Goal: Task Accomplishment & Management: Manage account settings

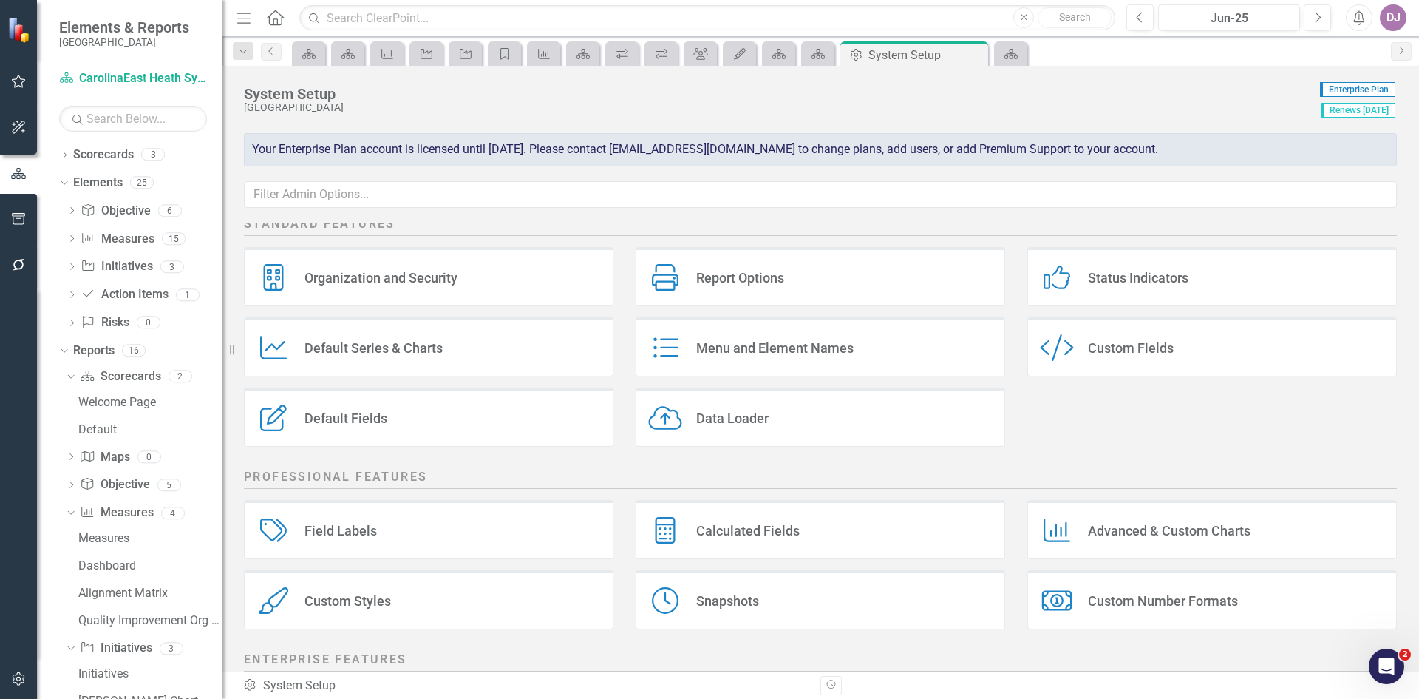
scroll to position [1371, 0]
click at [125, 156] on link "Scorecards" at bounding box center [103, 154] width 61 height 17
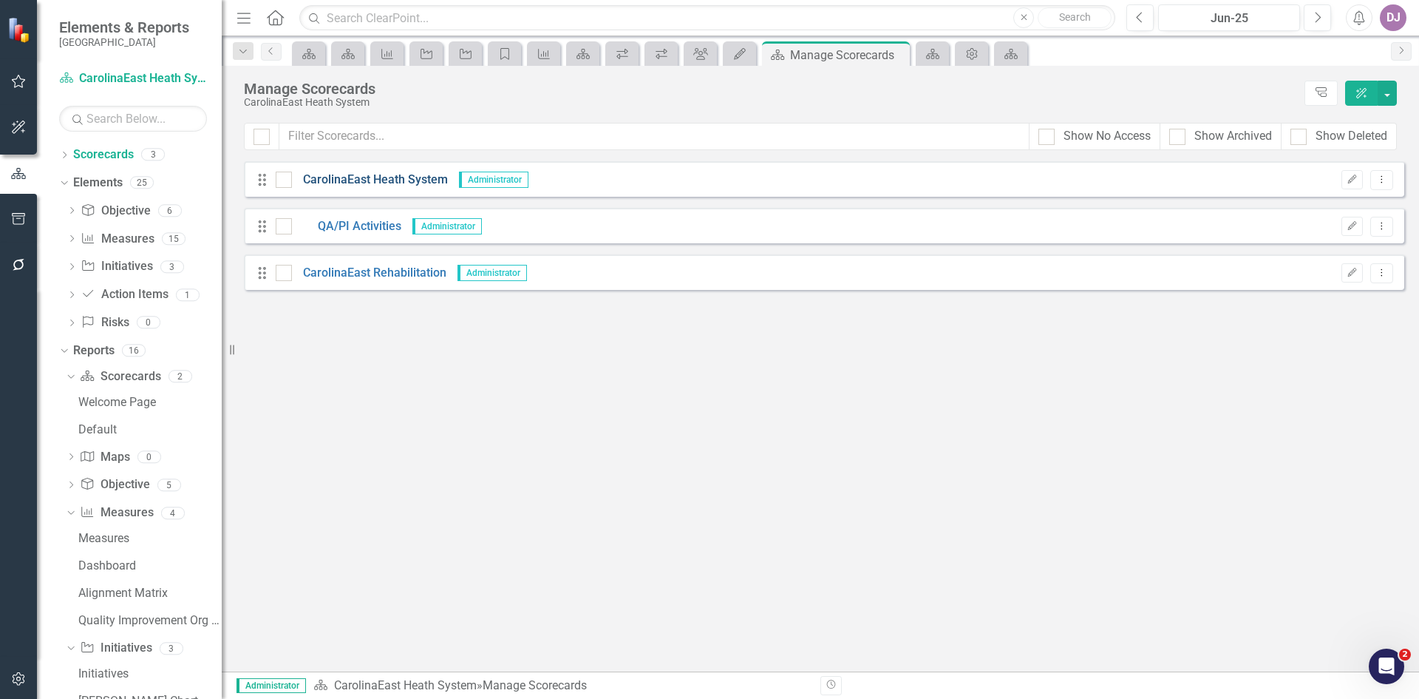
click at [395, 178] on link "CarolinaEast Heath System" at bounding box center [370, 180] width 156 height 17
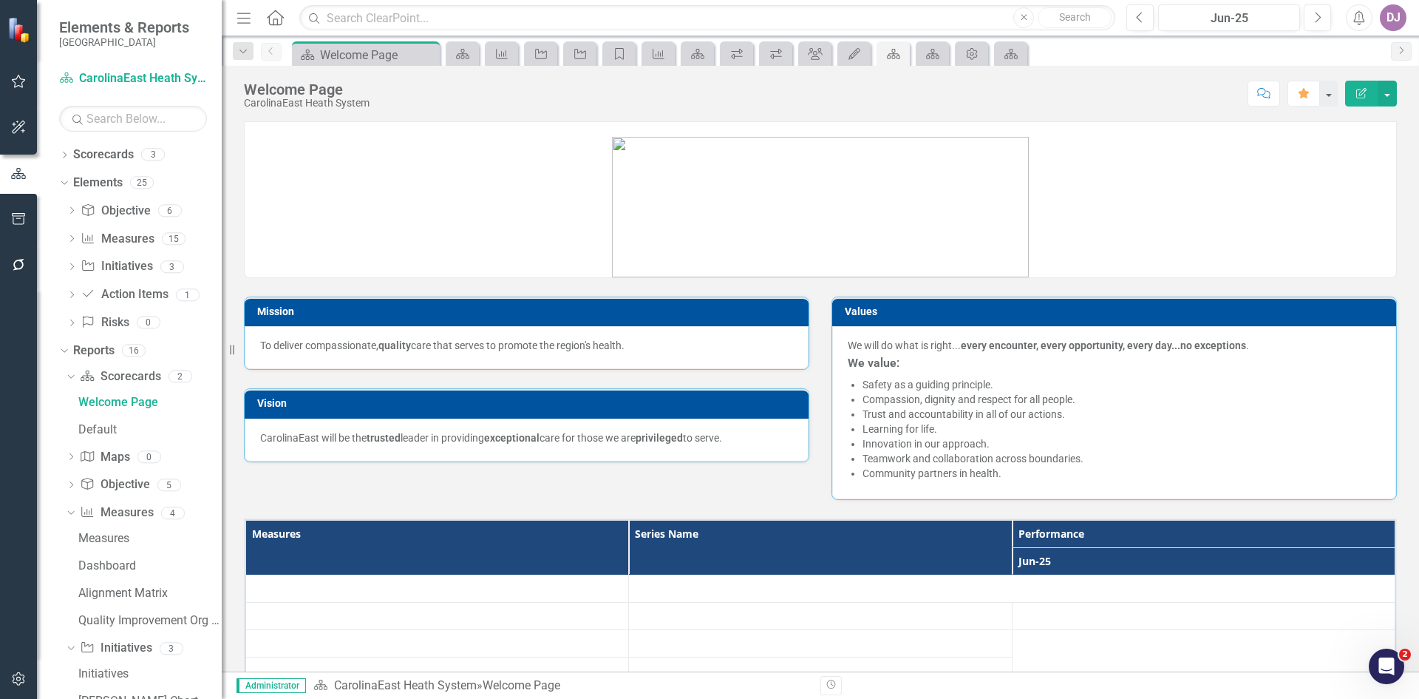
click at [395, 178] on link at bounding box center [821, 200] width 1152 height 154
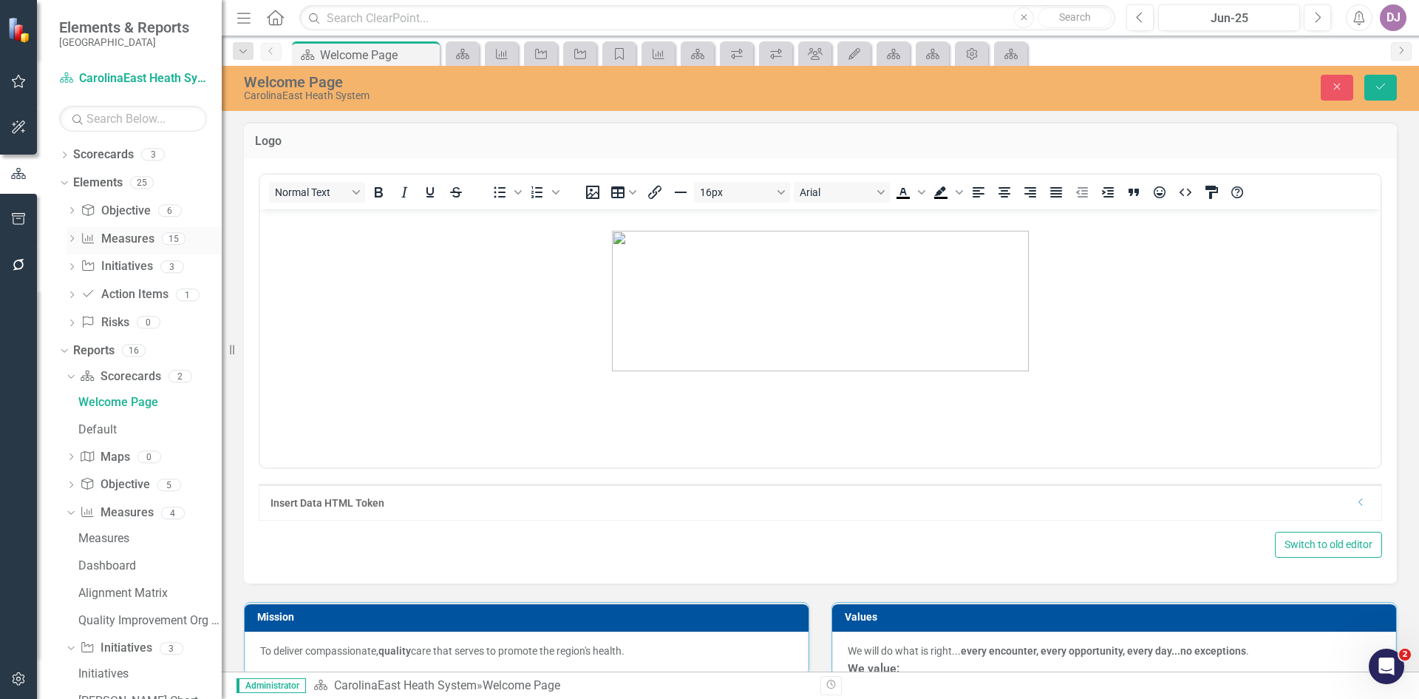
click at [130, 237] on link "Measure Measures" at bounding box center [117, 239] width 73 height 17
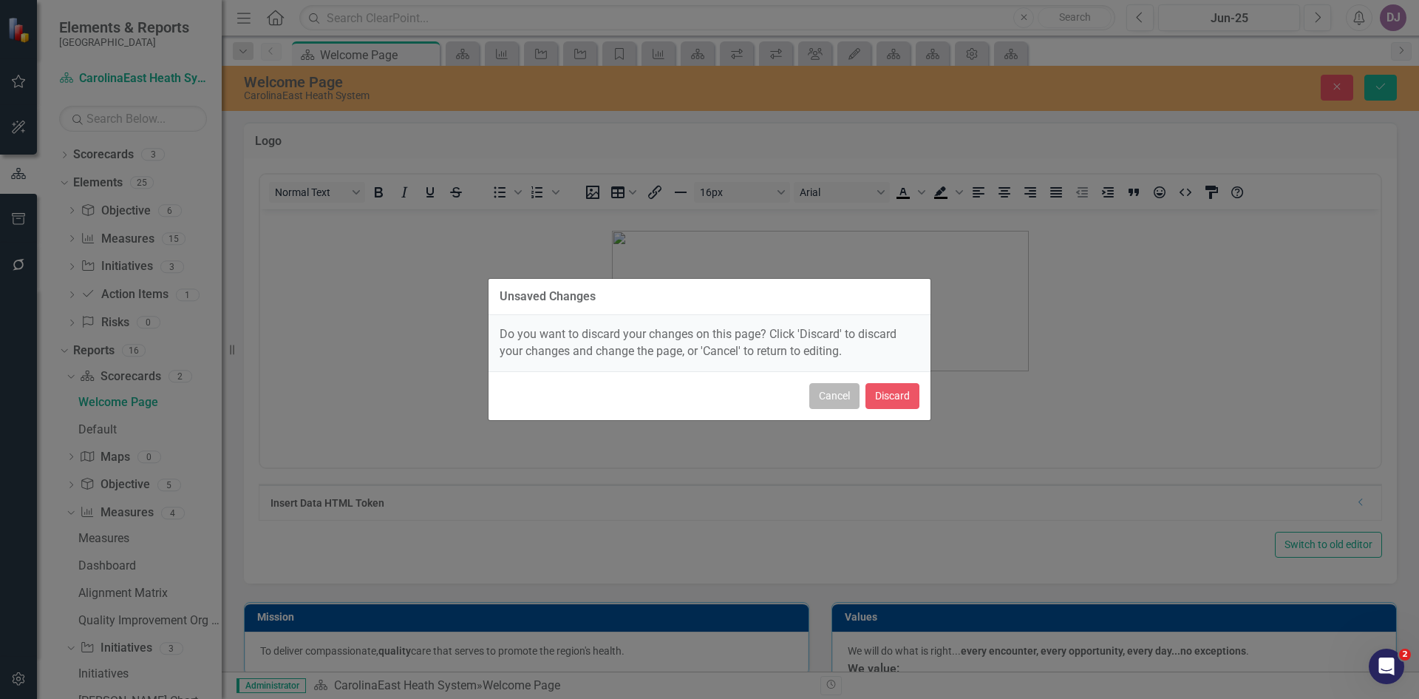
click at [838, 396] on button "Cancel" at bounding box center [835, 396] width 50 height 26
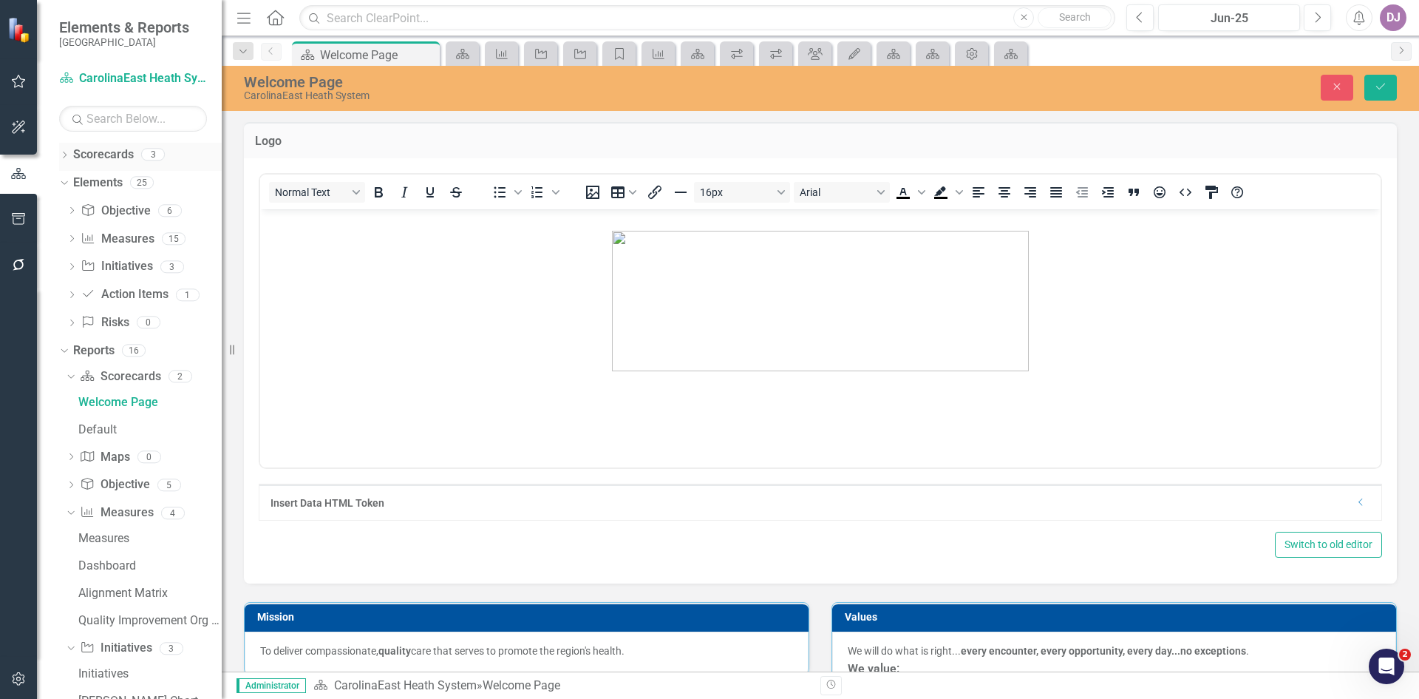
click at [125, 156] on link "Scorecards" at bounding box center [103, 154] width 61 height 17
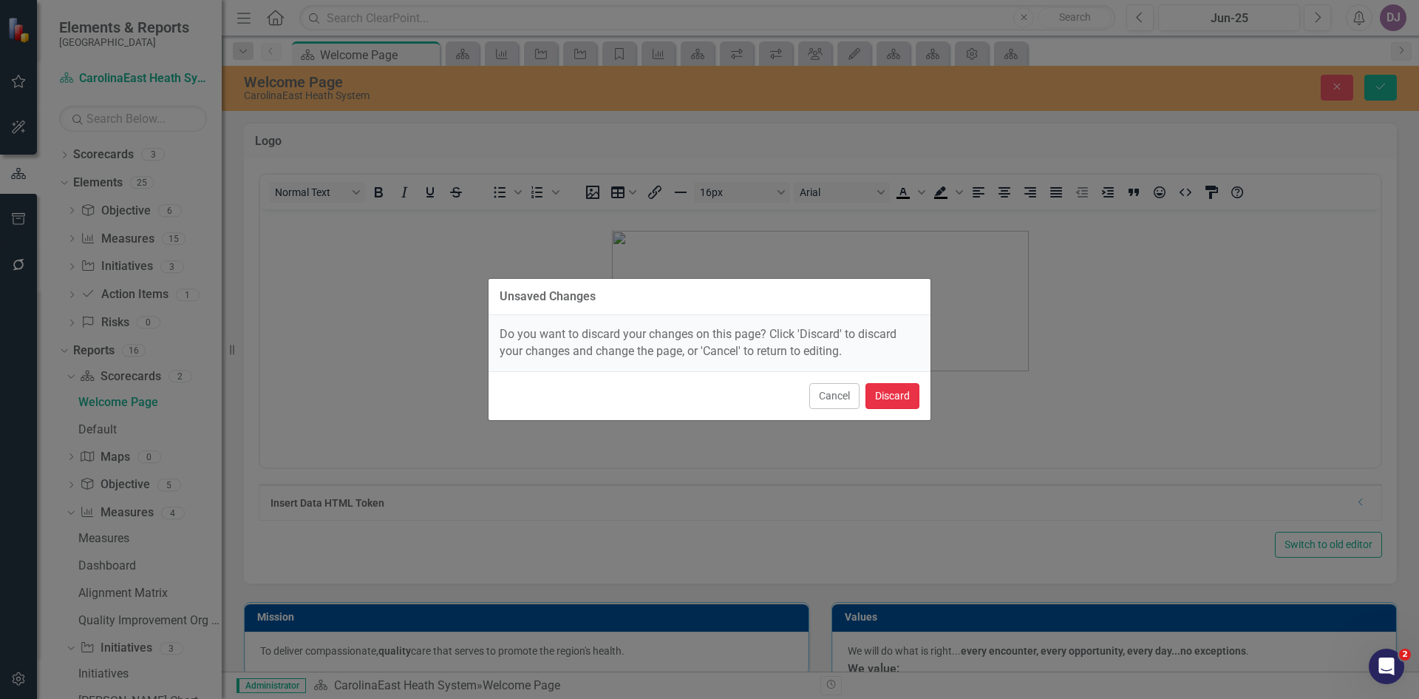
click at [892, 390] on button "Discard" at bounding box center [893, 396] width 54 height 26
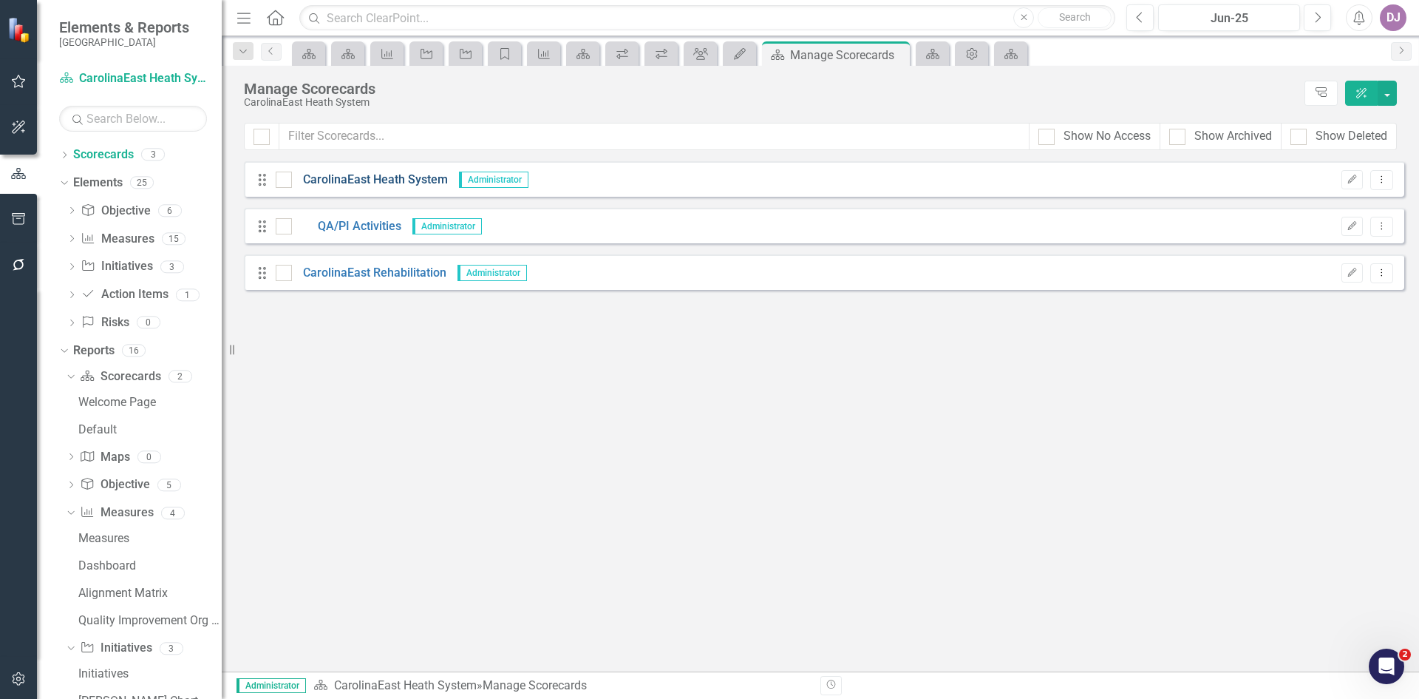
click at [404, 183] on link "CarolinaEast Heath System" at bounding box center [370, 180] width 156 height 17
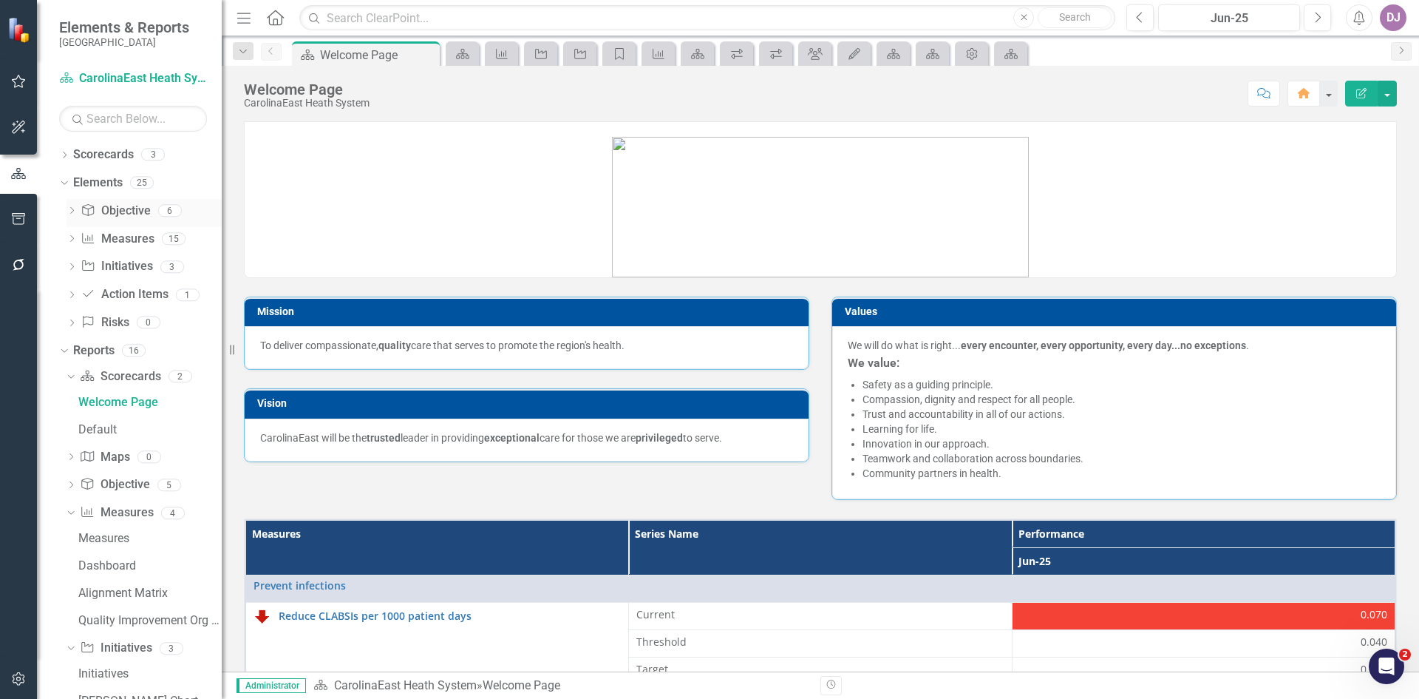
click at [109, 208] on link "Objective Objective" at bounding box center [115, 211] width 69 height 17
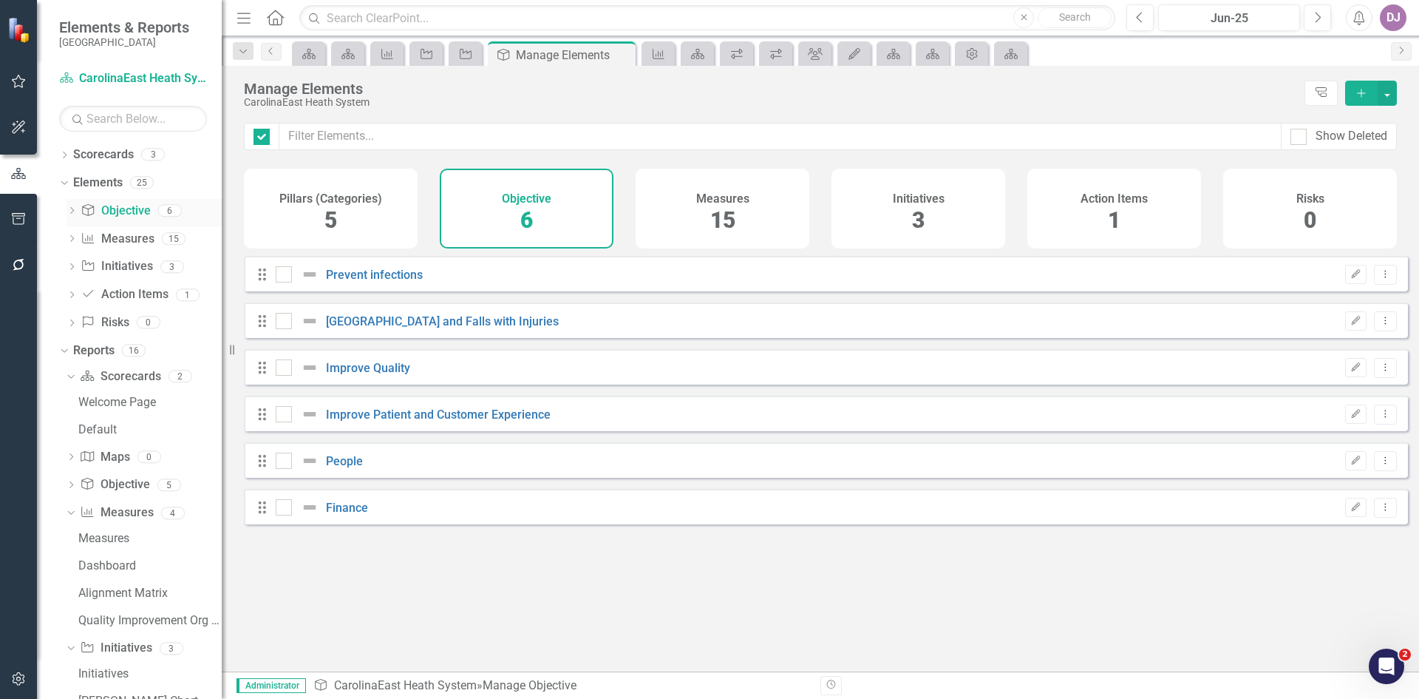
checkbox input "false"
click at [373, 226] on div "Pillars (Categories) 5" at bounding box center [331, 209] width 174 height 80
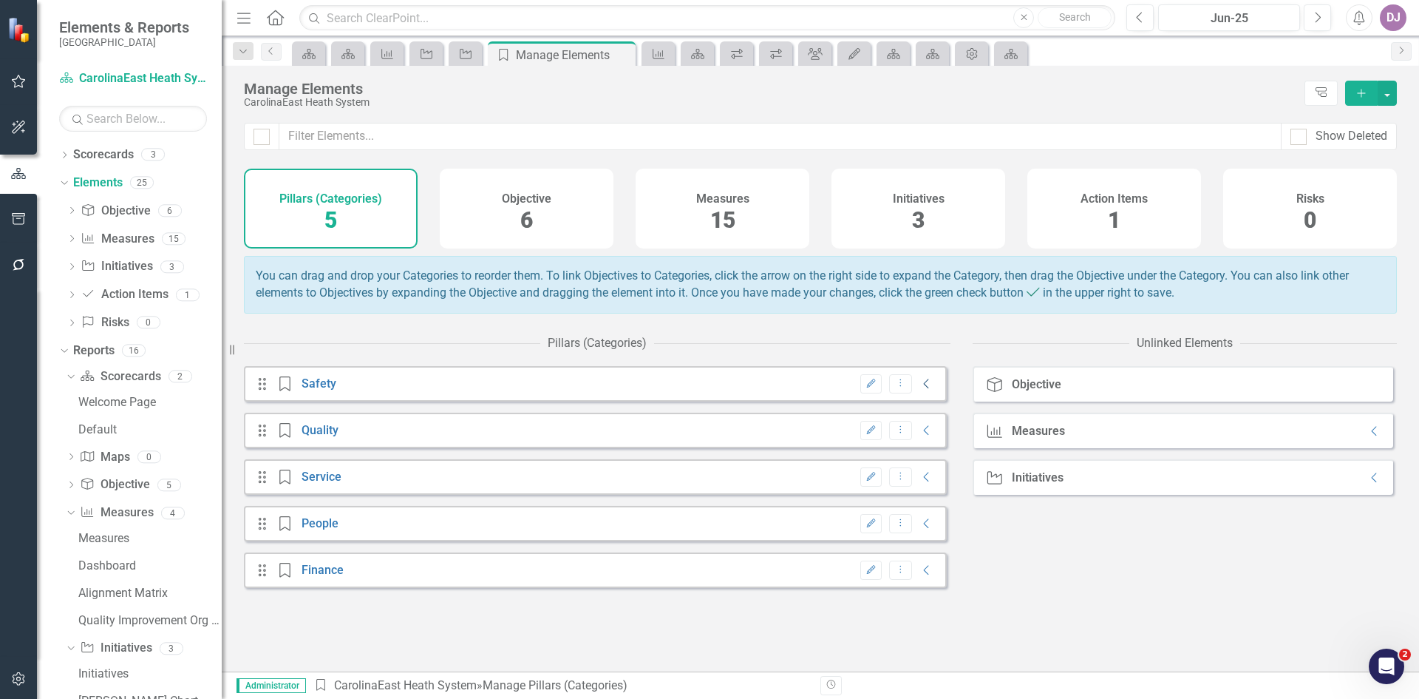
click at [920, 390] on icon "Collapse" at bounding box center [927, 384] width 15 height 12
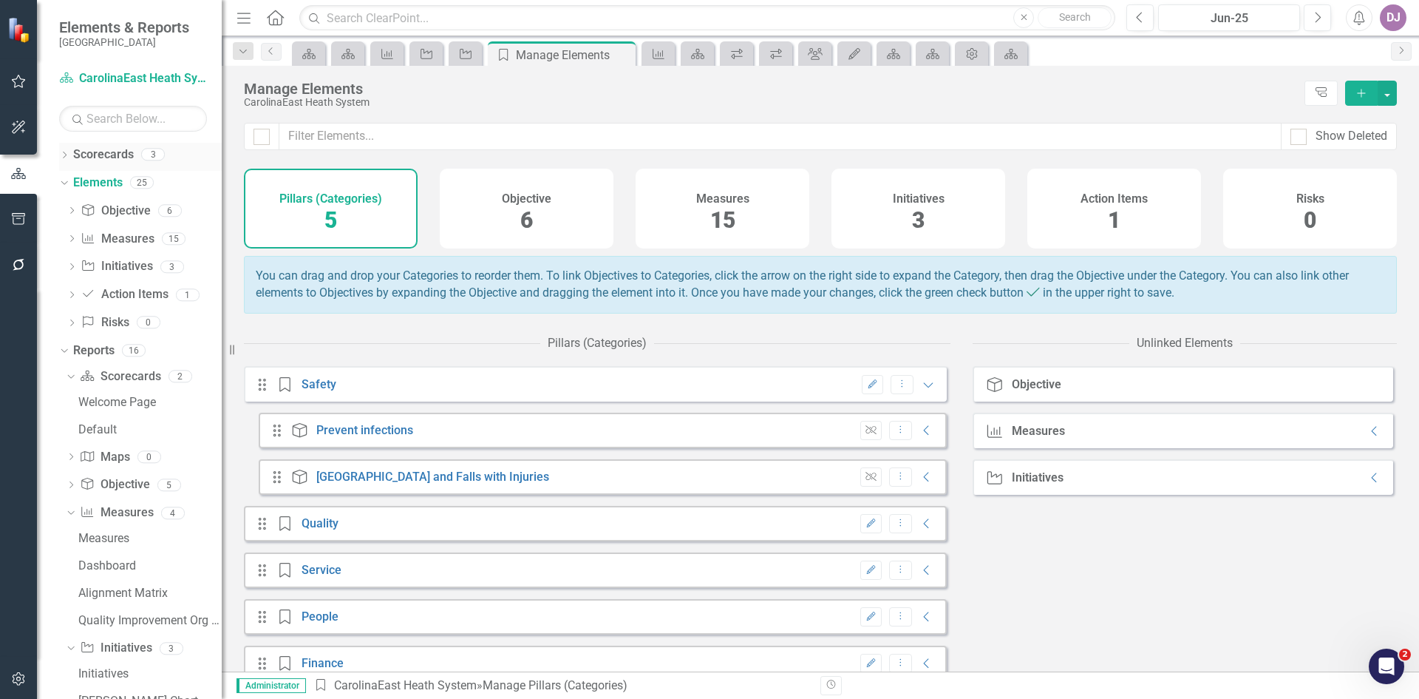
click at [106, 158] on link "Scorecards" at bounding box center [103, 154] width 61 height 17
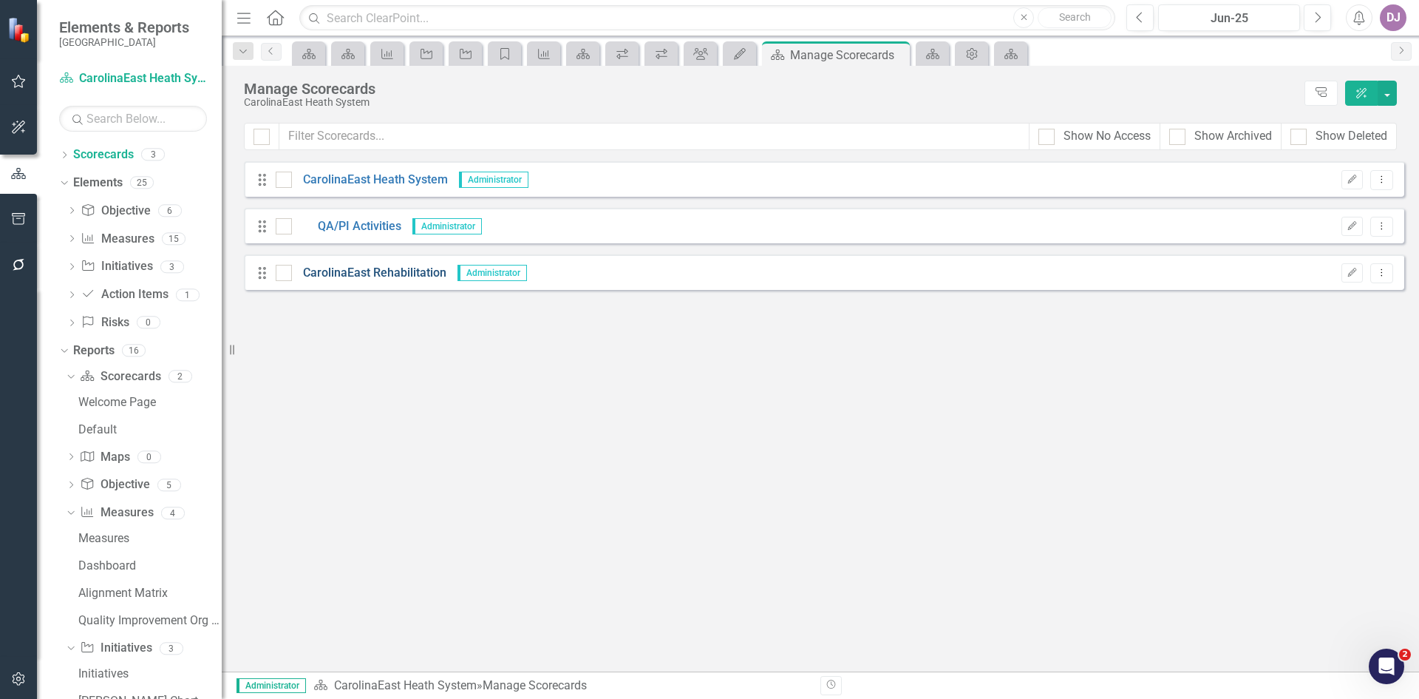
click at [372, 274] on link "CarolinaEast Rehabilitation" at bounding box center [369, 273] width 155 height 17
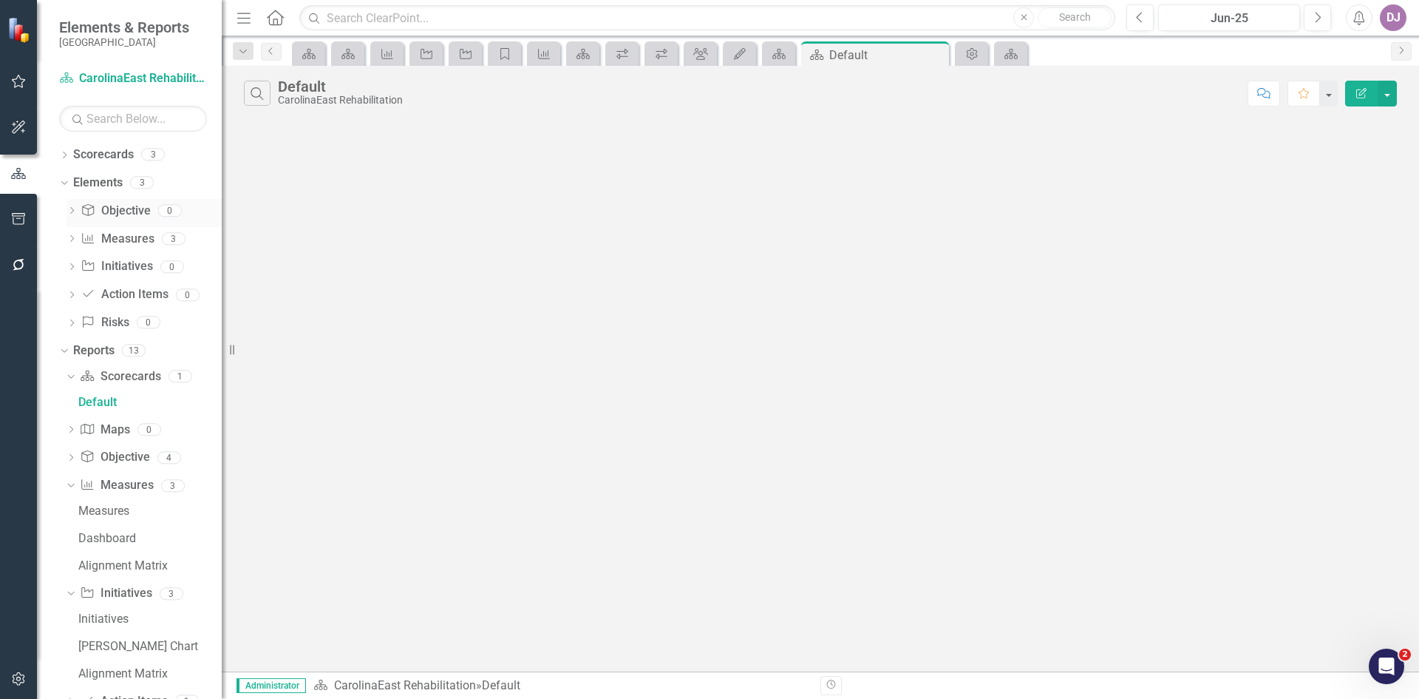
click at [129, 215] on link "Objective Objective" at bounding box center [115, 211] width 69 height 17
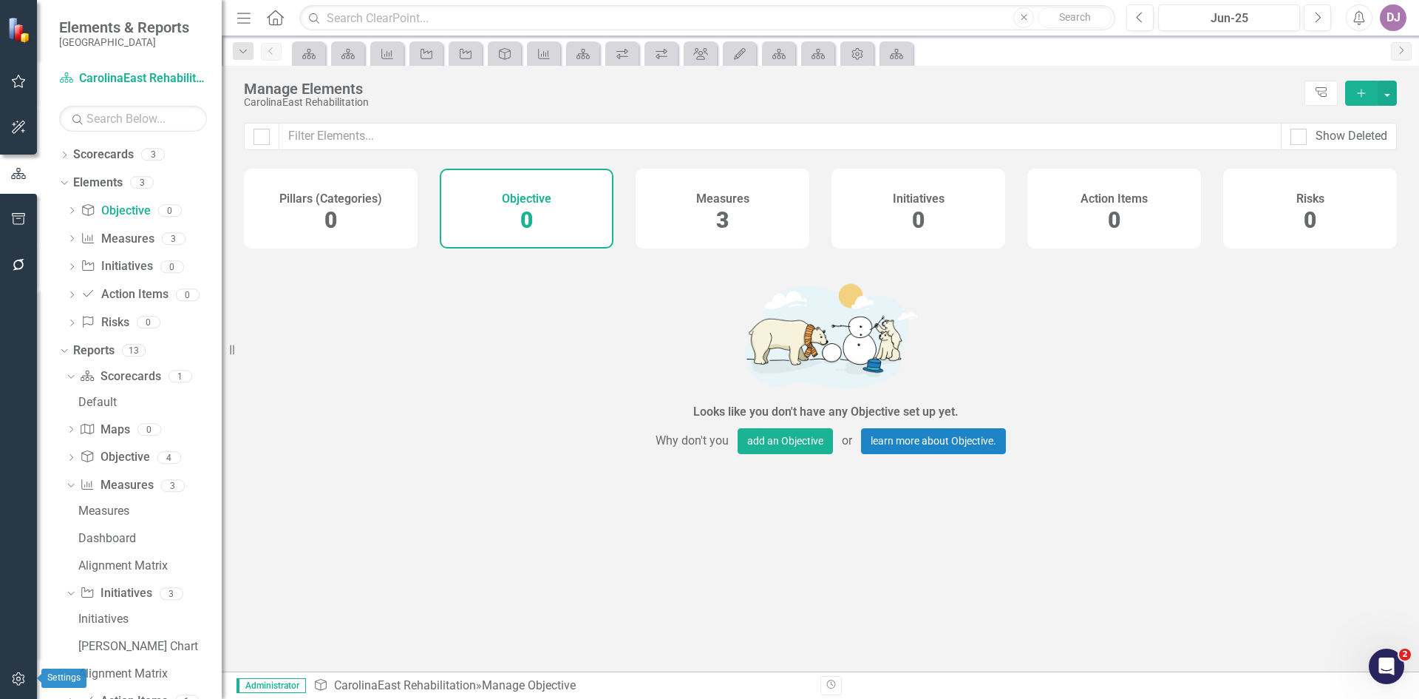
click at [19, 682] on icon "button" at bounding box center [19, 679] width 16 height 12
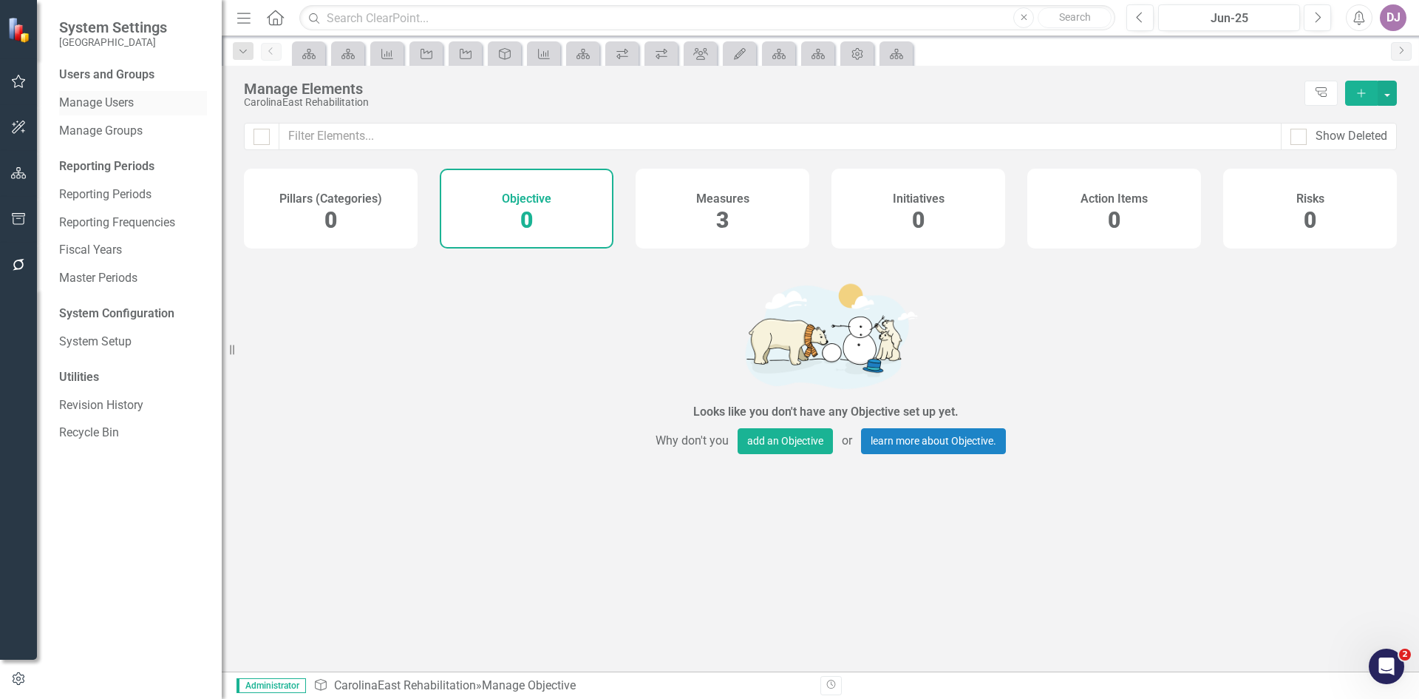
click at [123, 104] on link "Manage Users" at bounding box center [133, 103] width 148 height 17
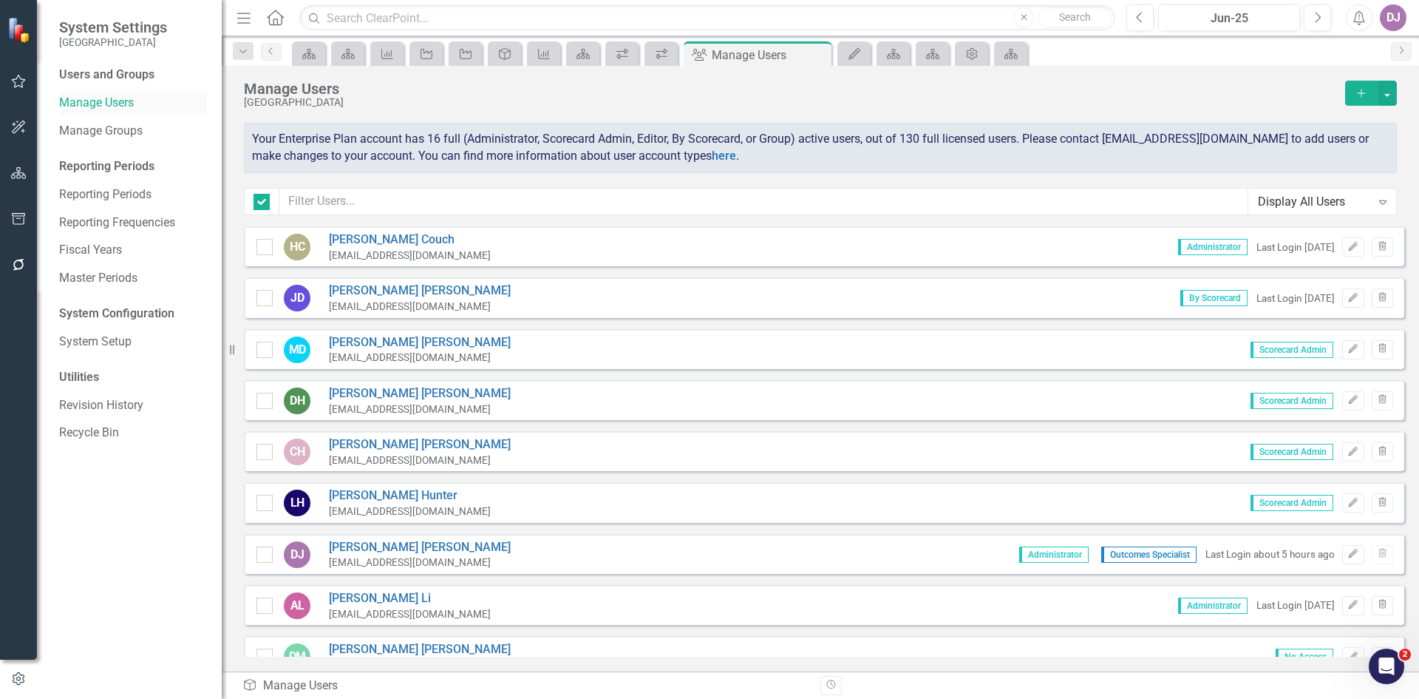
checkbox input "false"
click at [362, 288] on link "[PERSON_NAME]" at bounding box center [420, 290] width 182 height 17
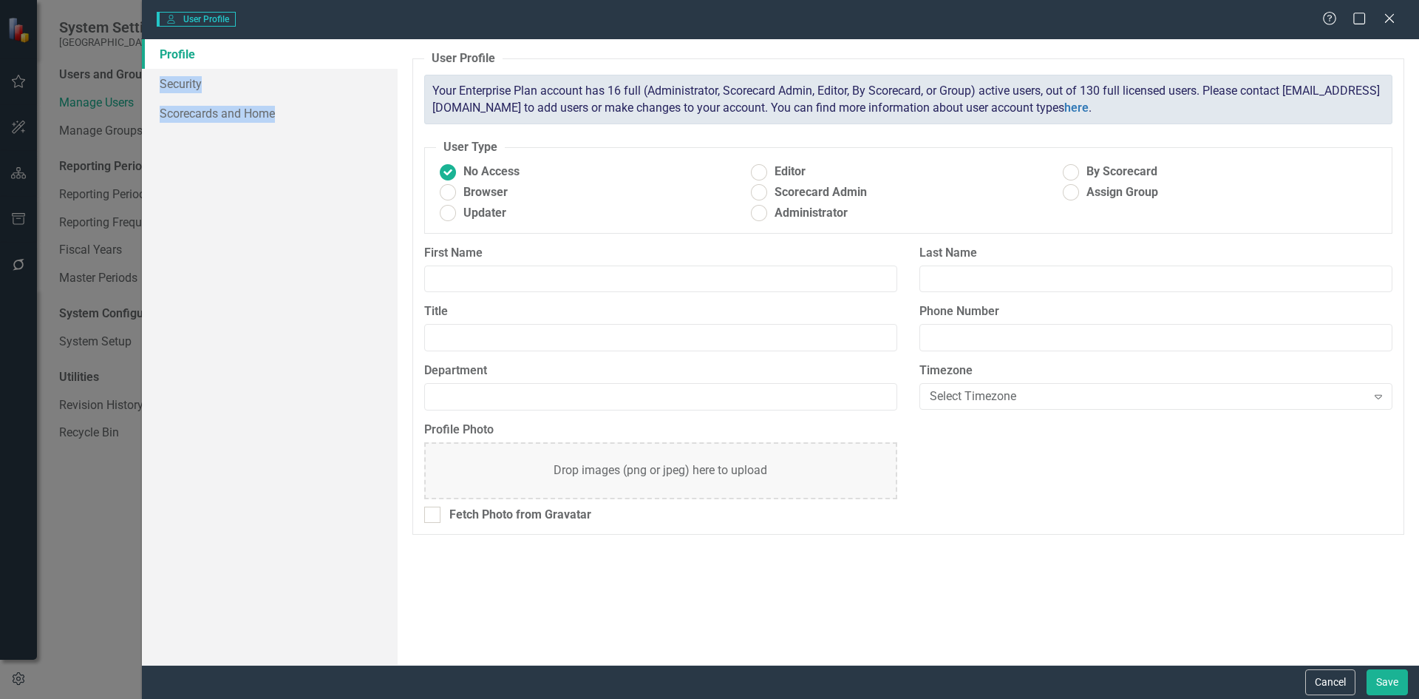
type input "[PERSON_NAME]"
radio input "false"
radio input "true"
click at [362, 288] on div "User User Profile Help Maximize Close Profile Security Scorecards and Home User…" at bounding box center [709, 349] width 1419 height 699
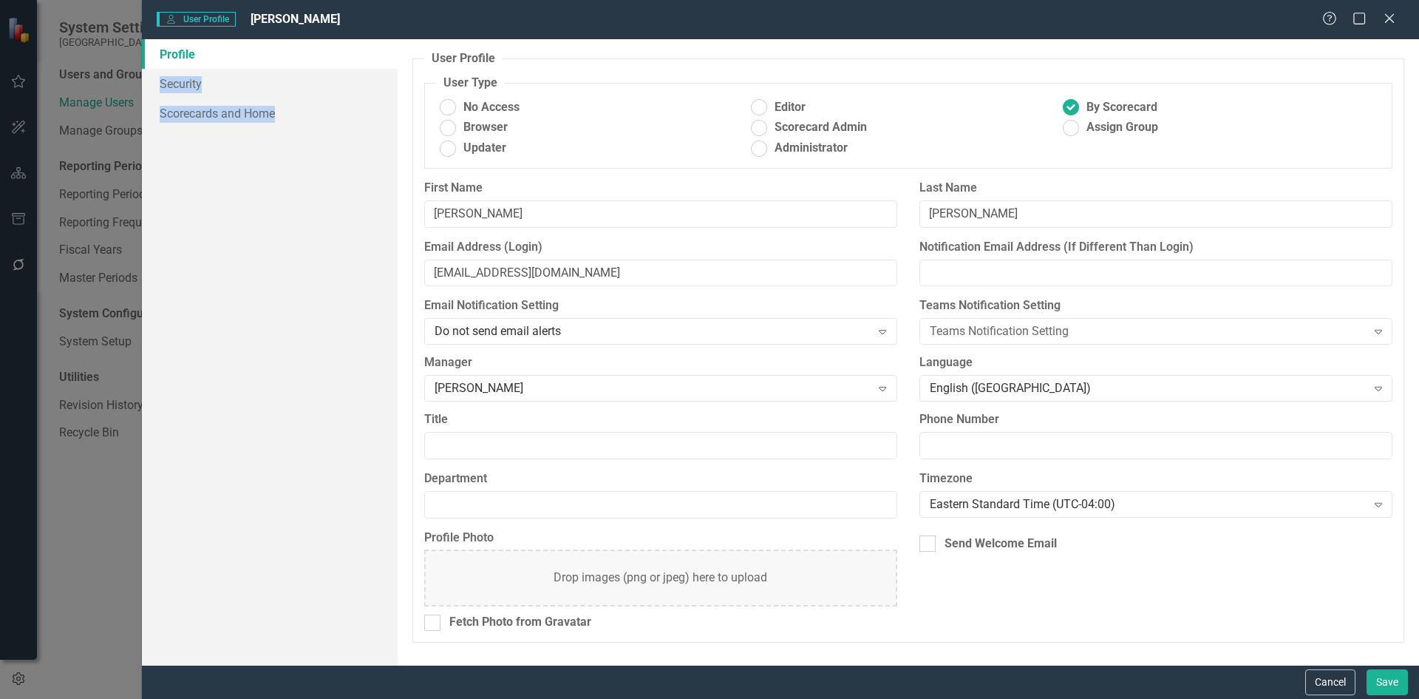
click at [94, 498] on div "User User Profile [PERSON_NAME] Help Maximize Close Profile Security Scorecards…" at bounding box center [709, 349] width 1419 height 699
click at [18, 174] on div "User User Profile [PERSON_NAME] Help Maximize Close Profile Security Scorecards…" at bounding box center [709, 349] width 1419 height 699
click at [1337, 680] on button "Cancel" at bounding box center [1331, 682] width 50 height 26
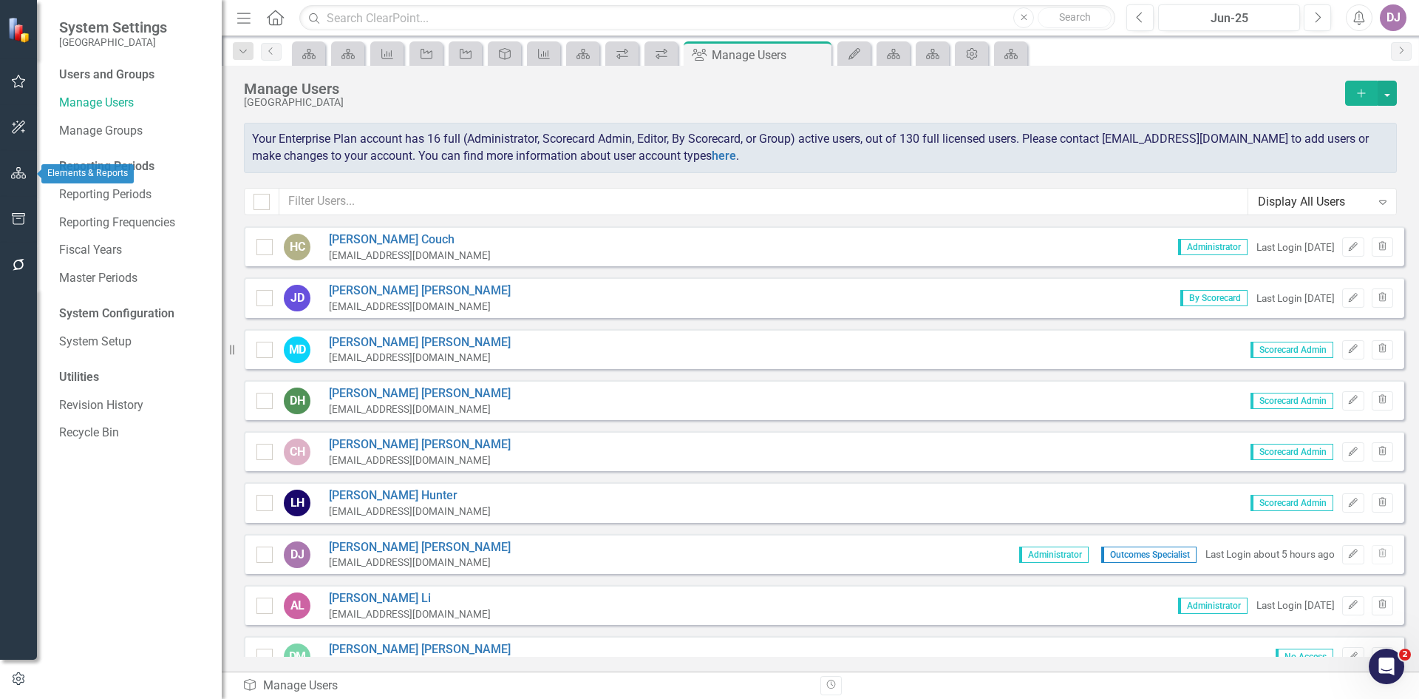
click at [21, 172] on icon "button" at bounding box center [19, 173] width 16 height 12
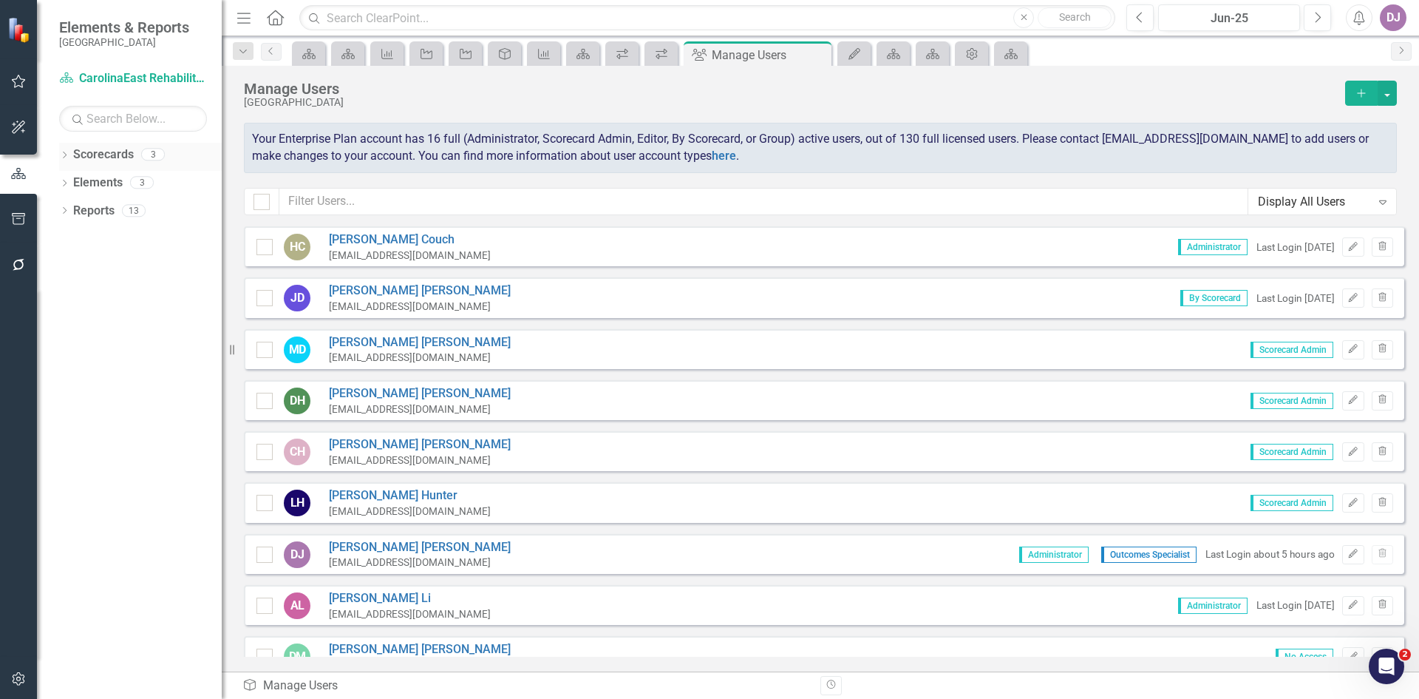
click at [115, 154] on link "Scorecards" at bounding box center [103, 154] width 61 height 17
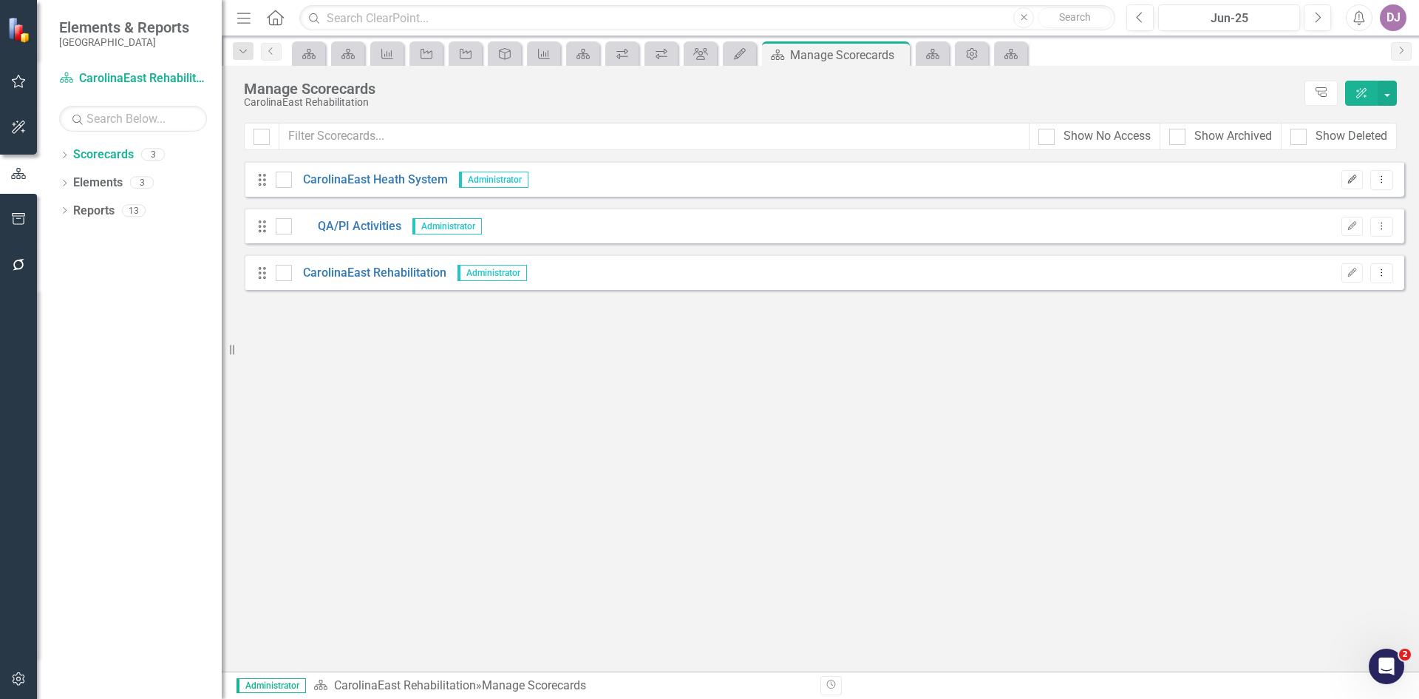
click at [1348, 182] on icon "Edit" at bounding box center [1352, 179] width 11 height 9
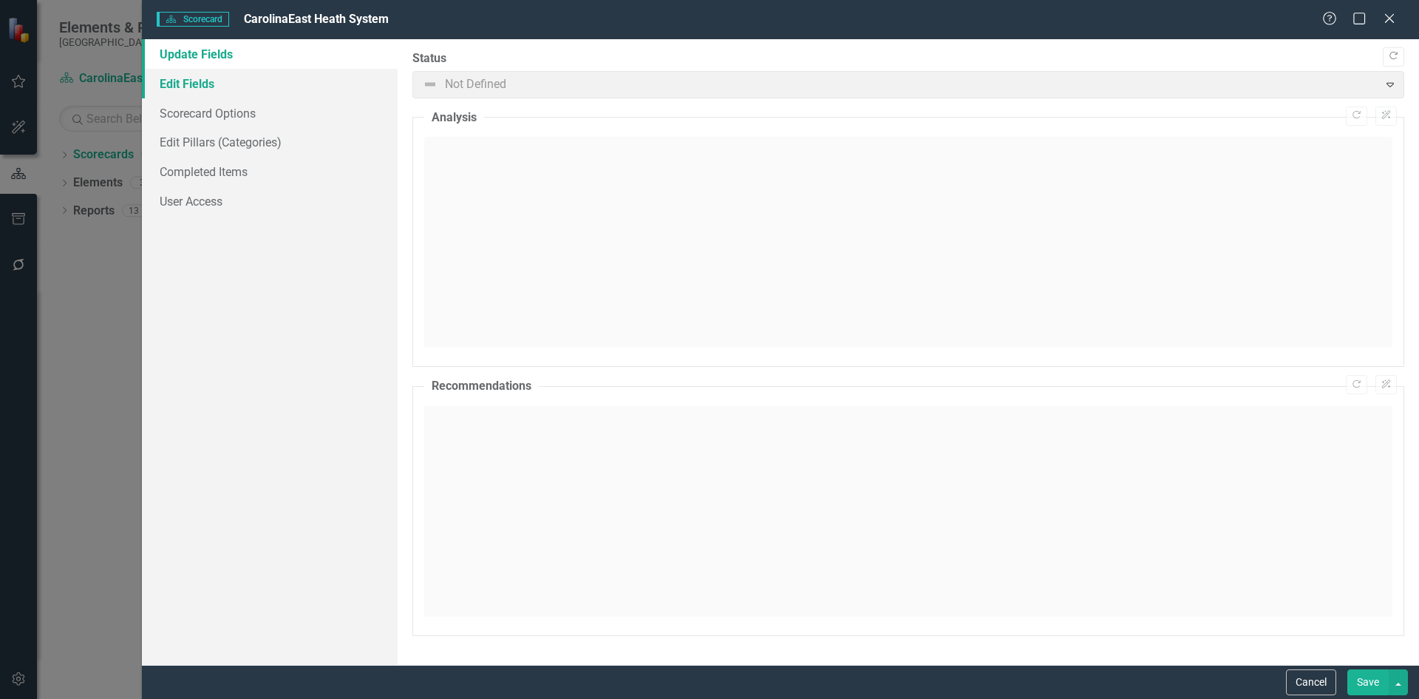
click at [207, 85] on link "Edit Fields" at bounding box center [270, 84] width 256 height 30
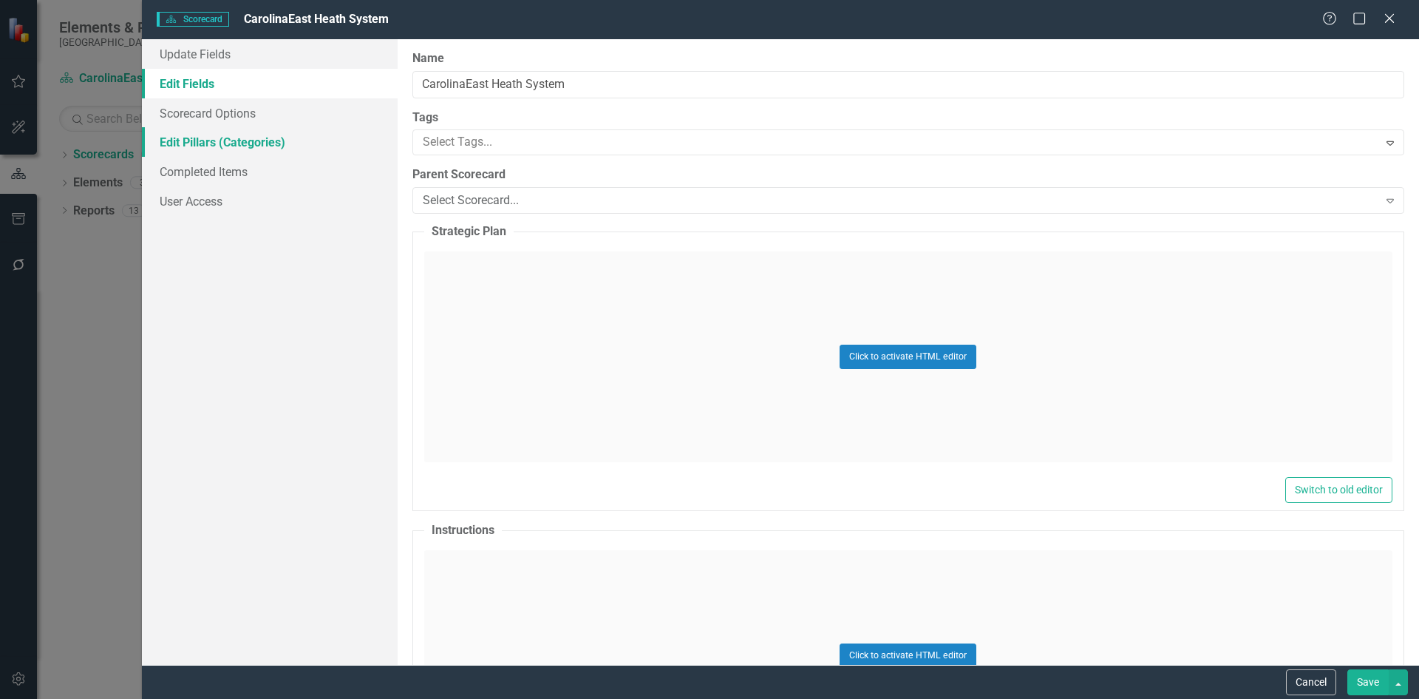
click at [193, 147] on link "Edit Pillars (Categories)" at bounding box center [270, 142] width 256 height 30
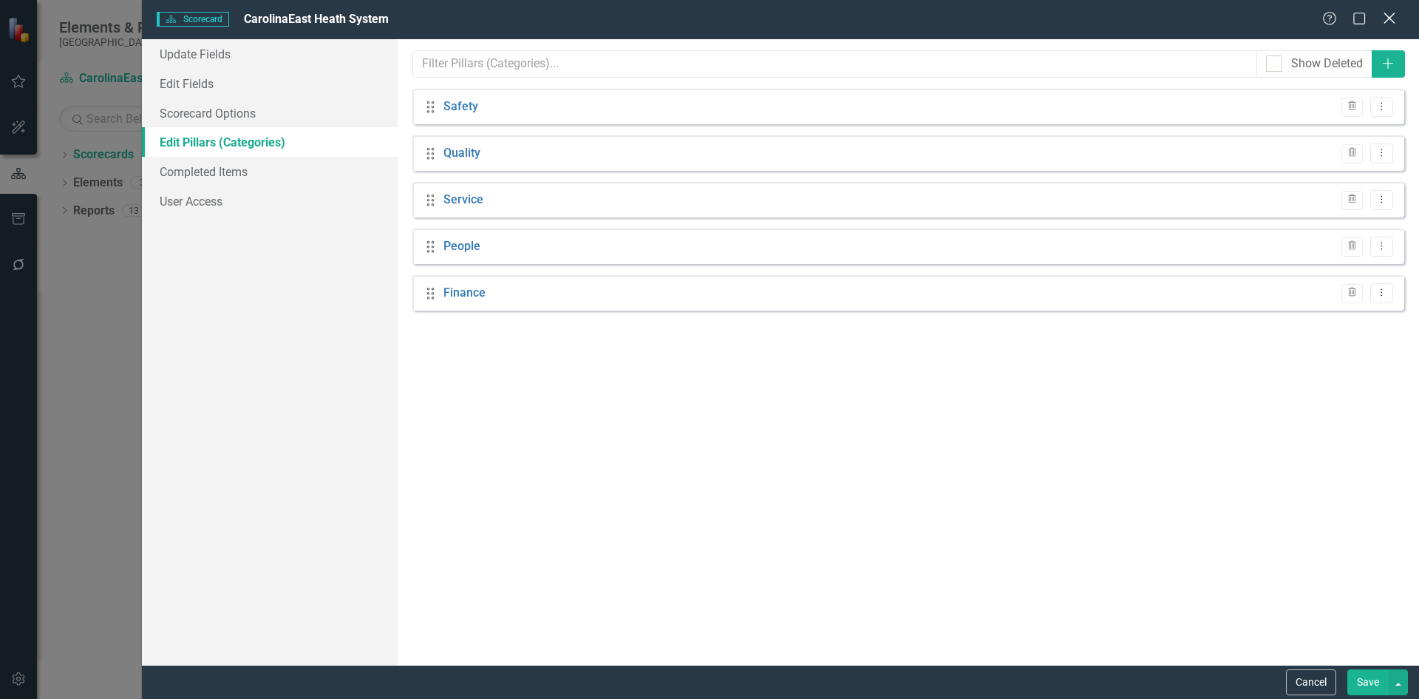
click at [1394, 20] on icon "Close" at bounding box center [1389, 18] width 18 height 14
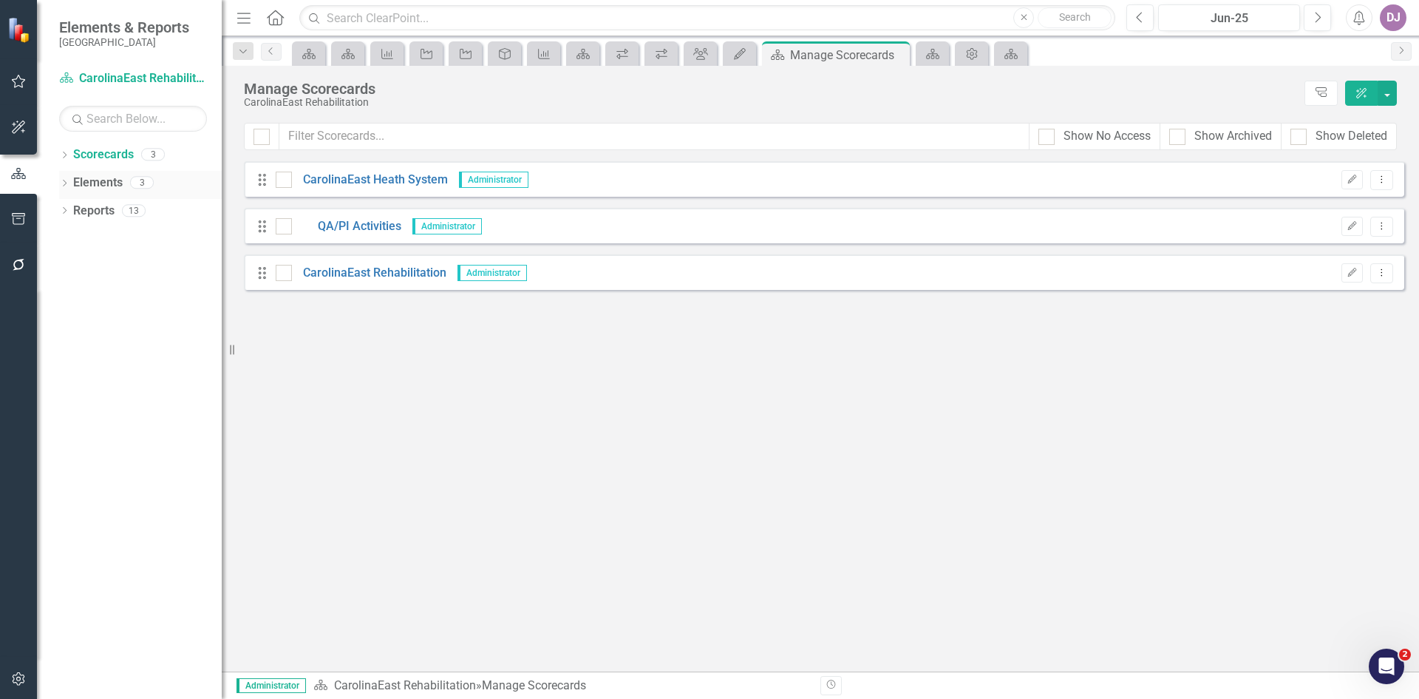
click at [94, 181] on link "Elements" at bounding box center [98, 182] width 50 height 17
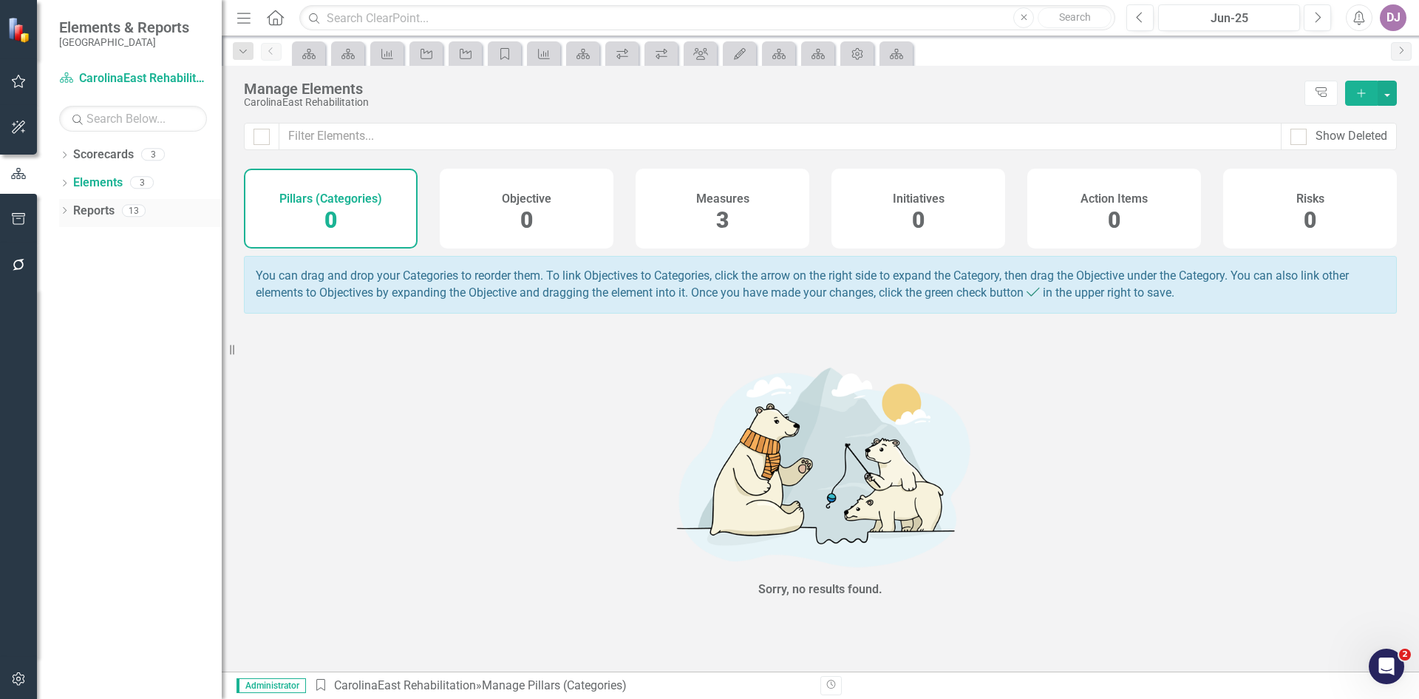
click at [96, 208] on link "Reports" at bounding box center [93, 211] width 41 height 17
